Goal: Information Seeking & Learning: Learn about a topic

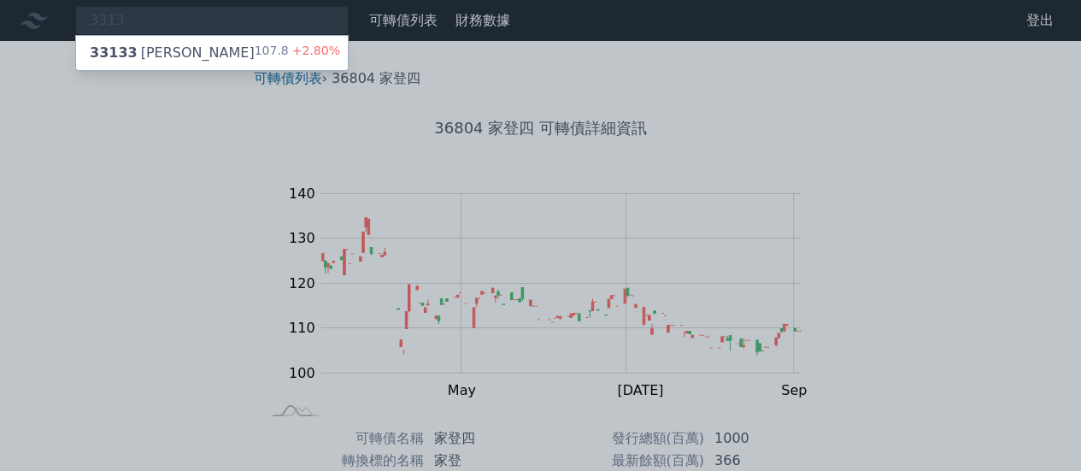
click at [231, 21] on div at bounding box center [540, 235] width 1081 height 471
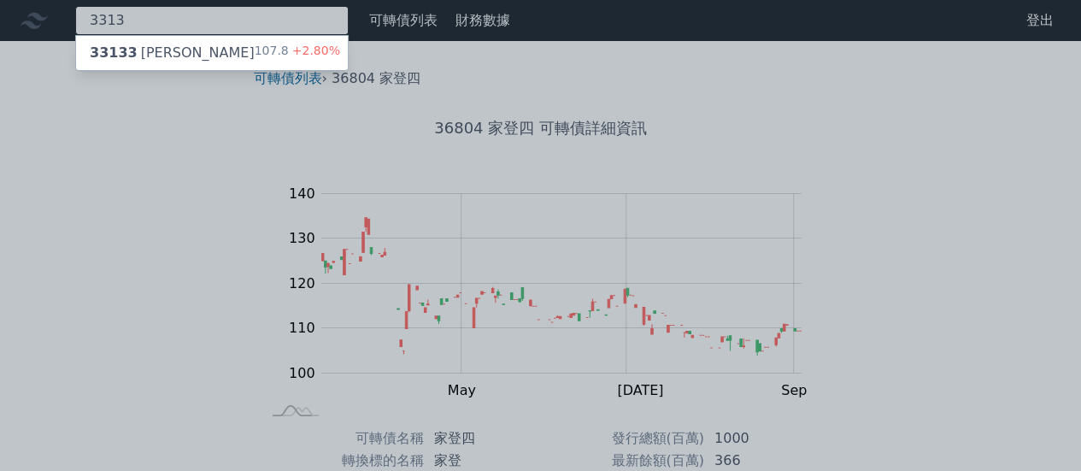
click at [193, 15] on div "3313 33133 斐成三 107.8 +2.80%" at bounding box center [212, 20] width 274 height 29
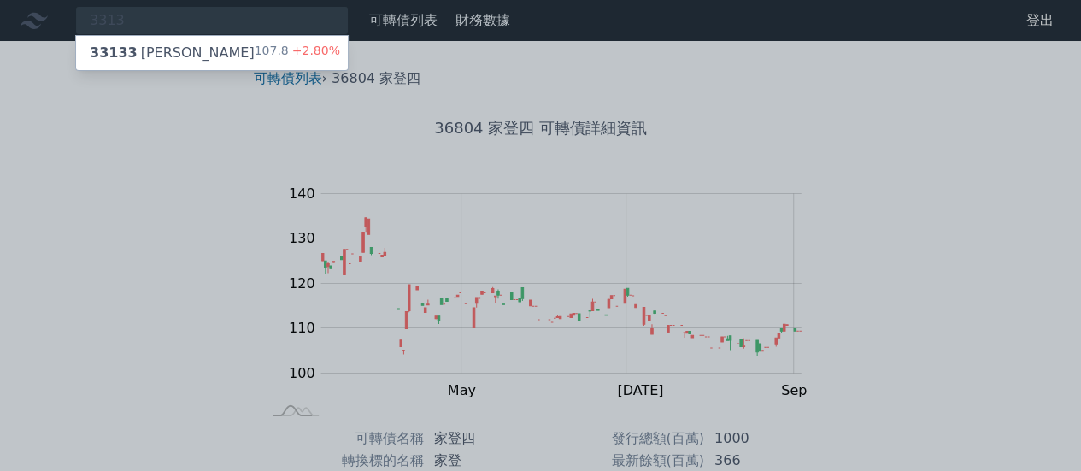
click at [162, 56] on div "33133 [PERSON_NAME]" at bounding box center [172, 53] width 165 height 21
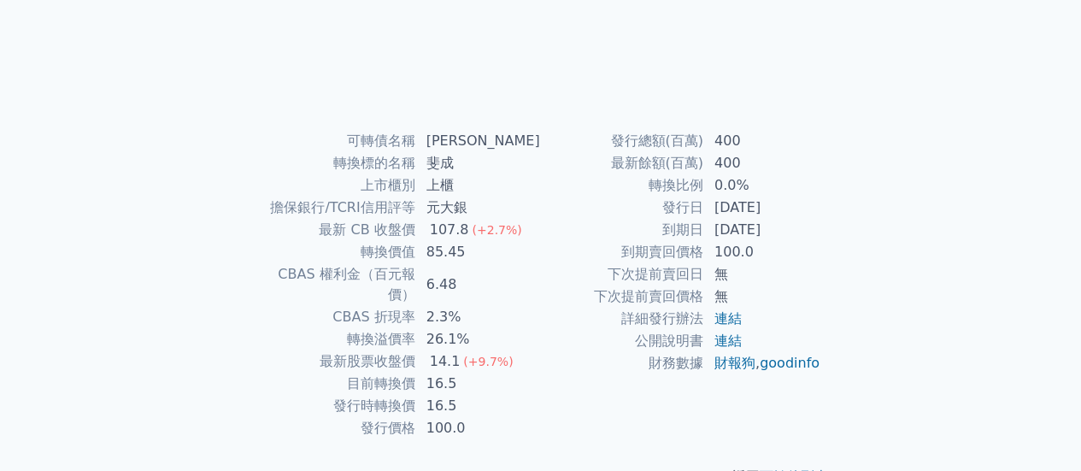
scroll to position [320, 0]
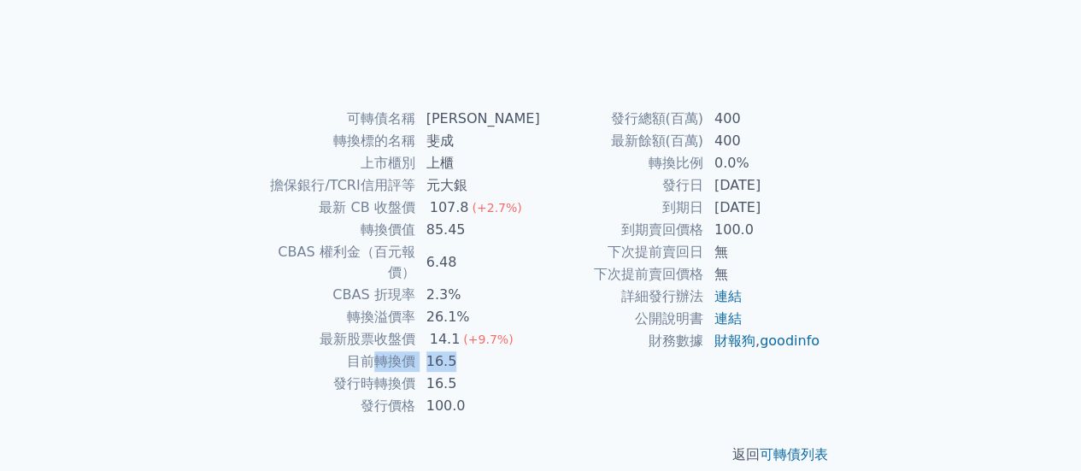
drag, startPoint x: 443, startPoint y: 334, endPoint x: 525, endPoint y: 335, distance: 82.1
click at [525, 350] on tr "目前轉換價 16.5" at bounding box center [401, 361] width 280 height 22
